Goal: Information Seeking & Learning: Learn about a topic

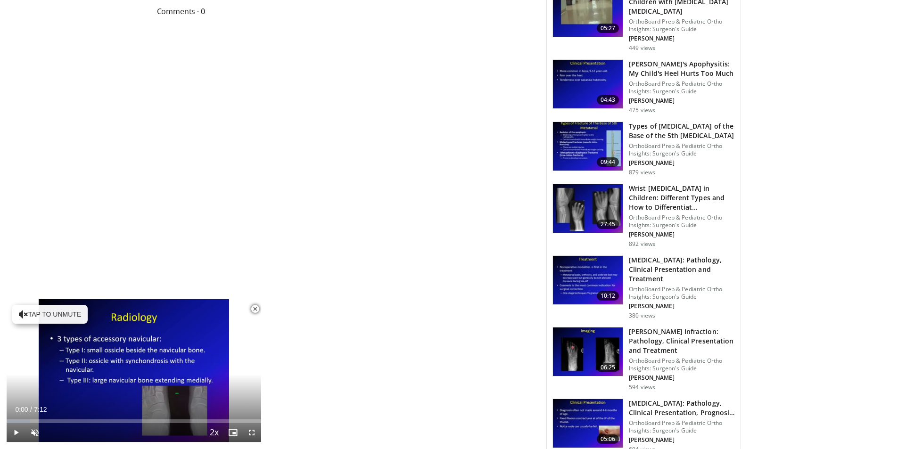
scroll to position [707, 0]
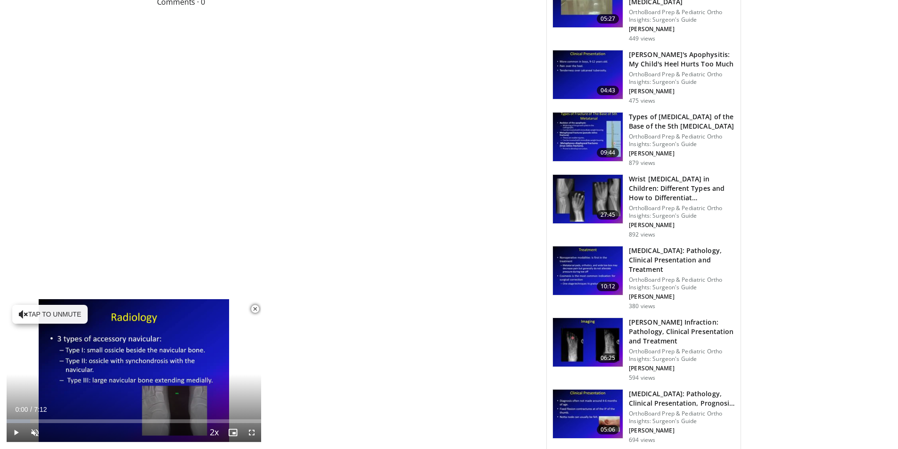
click at [599, 318] on img at bounding box center [588, 342] width 70 height 49
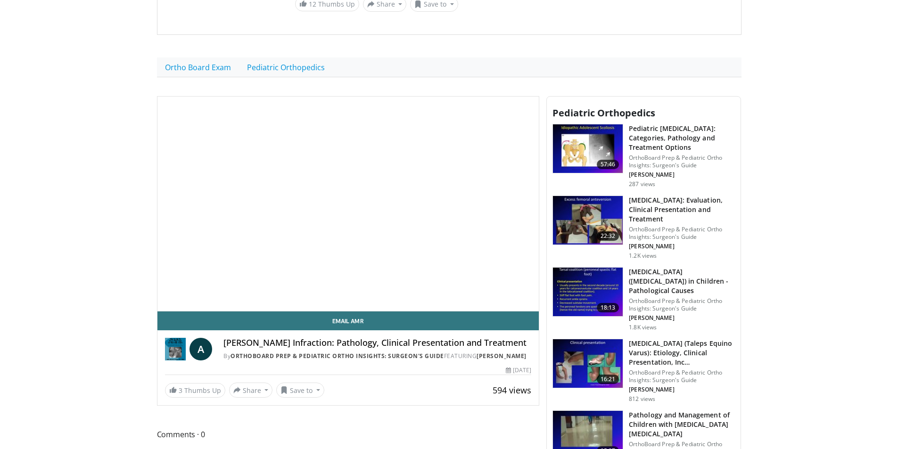
scroll to position [283, 0]
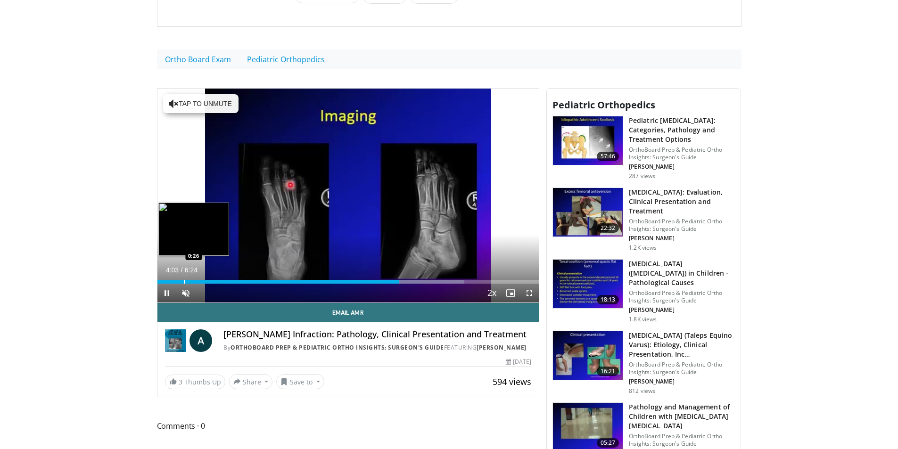
click at [184, 280] on div "Progress Bar" at bounding box center [184, 282] width 1 height 4
click at [166, 280] on div "Progress Bar" at bounding box center [166, 282] width 1 height 4
click at [161, 275] on div "Loaded : 13.00% 0:10 0:03" at bounding box center [349, 279] width 382 height 9
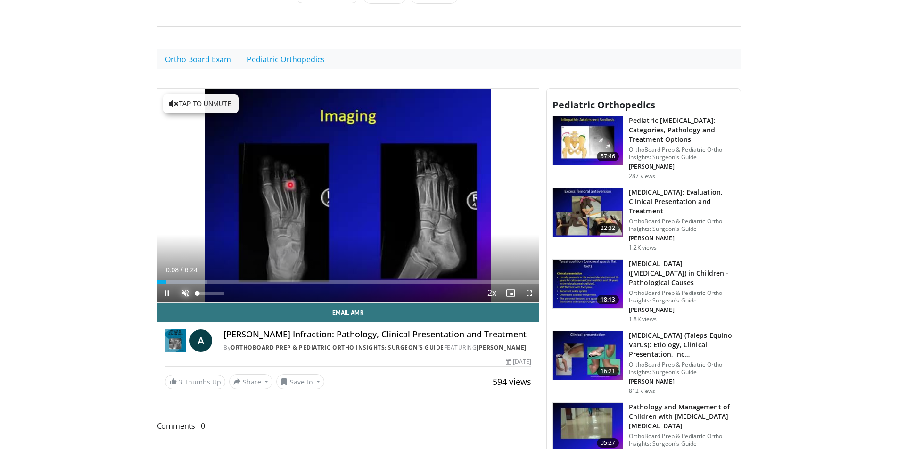
click at [186, 284] on span "Video Player" at bounding box center [185, 293] width 19 height 19
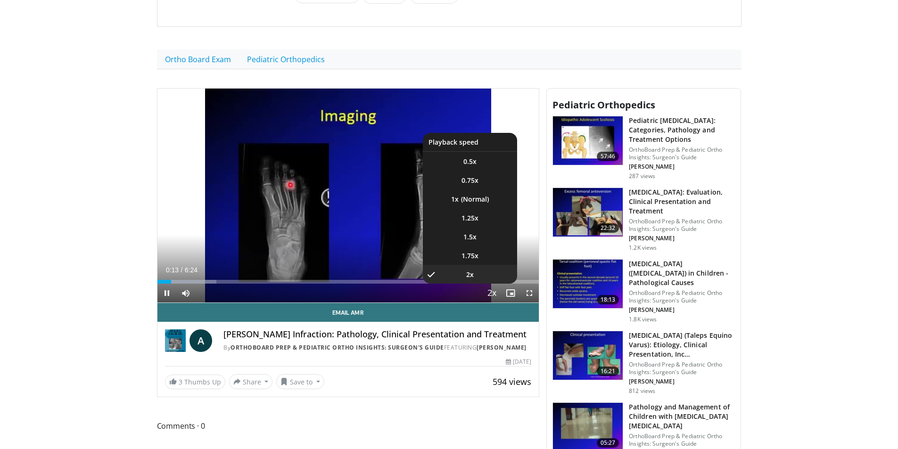
click at [492, 284] on span "Video Player" at bounding box center [491, 293] width 13 height 19
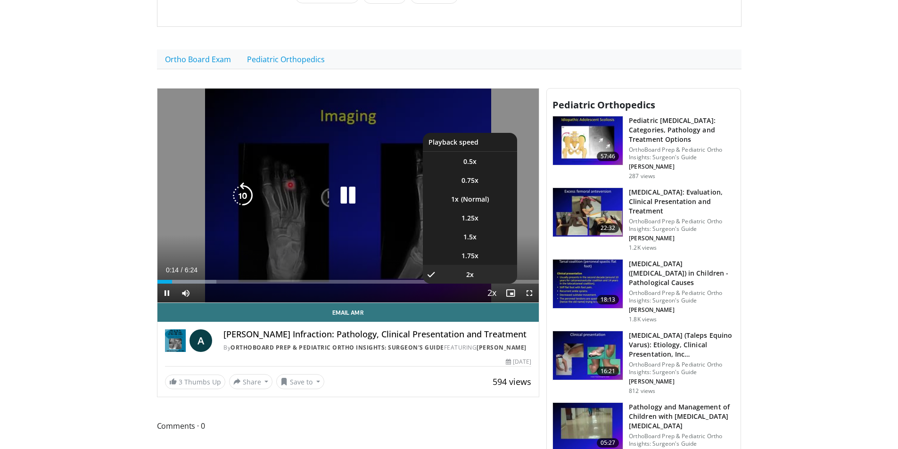
click at [492, 284] on span "Video Player" at bounding box center [491, 293] width 13 height 19
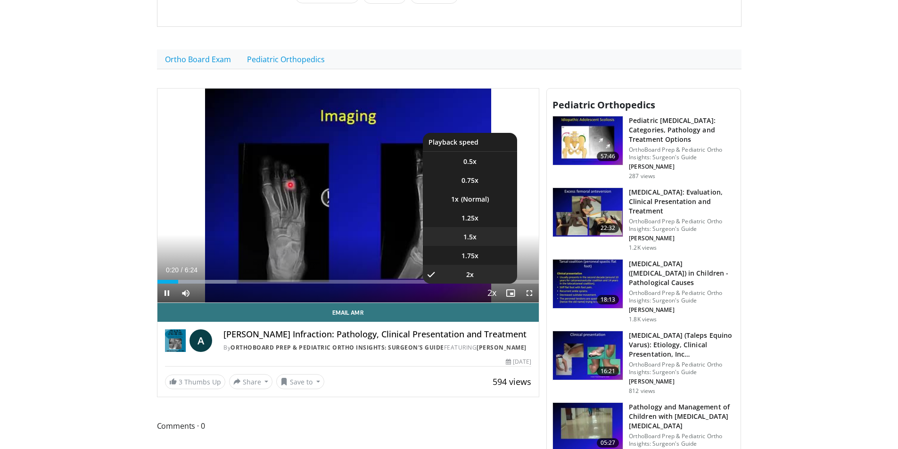
click at [472, 232] on span "1.5x" at bounding box center [470, 236] width 13 height 9
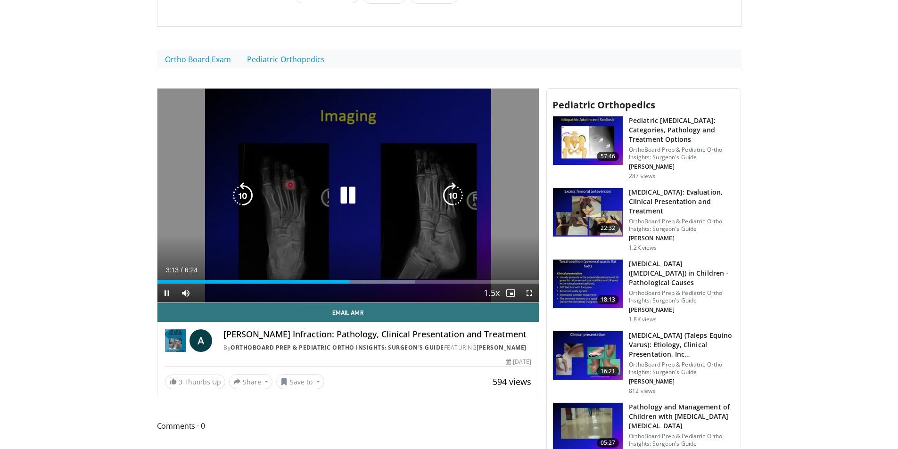
click at [378, 198] on div "10 seconds Tap to unmute" at bounding box center [349, 196] width 382 height 215
